Goal: Information Seeking & Learning: Learn about a topic

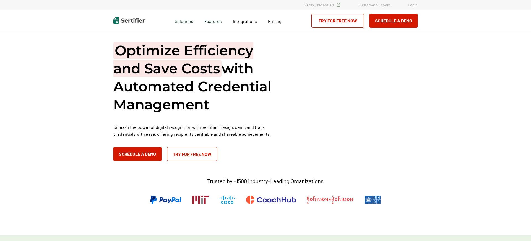
click at [269, 25] on div "Pricing" at bounding box center [274, 21] width 25 height 22
click at [271, 23] on span "Pricing" at bounding box center [275, 21] width 14 height 5
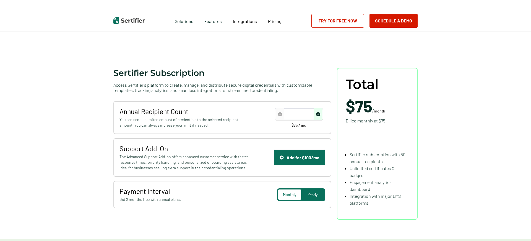
scroll to position [61, 0]
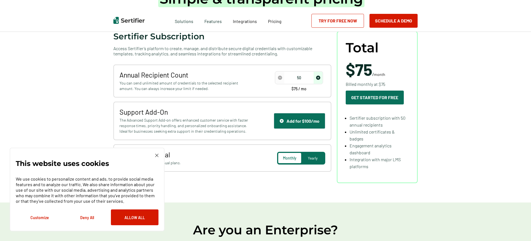
click at [304, 78] on input "50" at bounding box center [298, 78] width 47 height 8
type input "5"
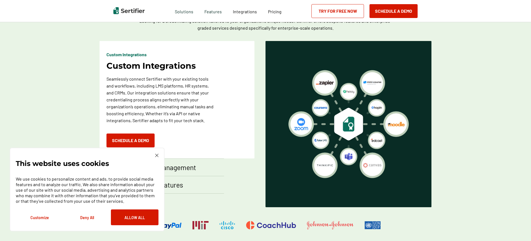
scroll to position [304, 0]
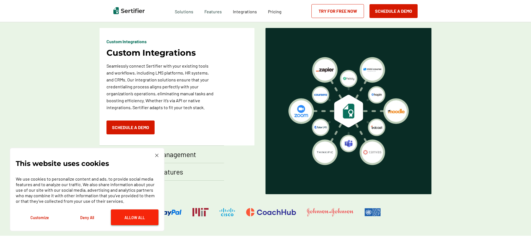
type input "100"
click at [135, 215] on button "Allow All" at bounding box center [135, 217] width 48 height 16
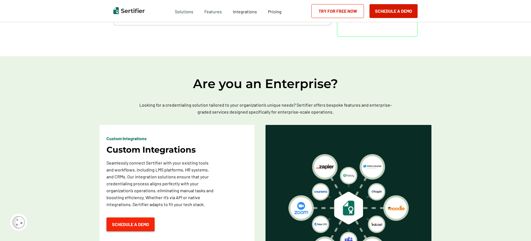
scroll to position [0, 0]
